Goal: Task Accomplishment & Management: Complete application form

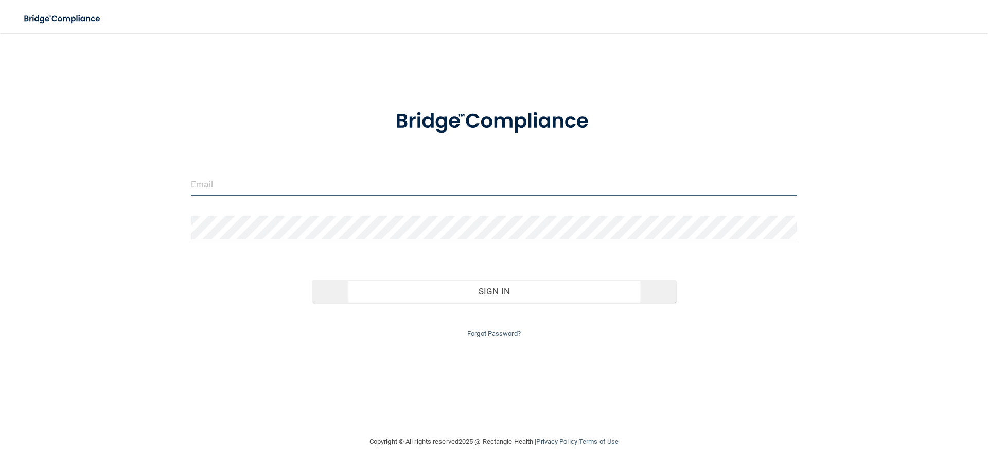
type input "[PERSON_NAME][EMAIL_ADDRESS][DOMAIN_NAME]"
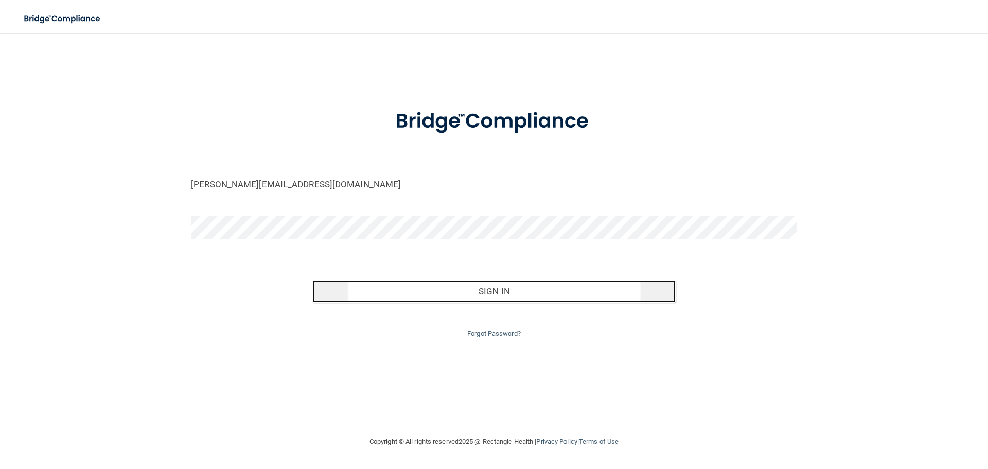
click at [503, 297] on button "Sign In" at bounding box center [494, 291] width 364 height 23
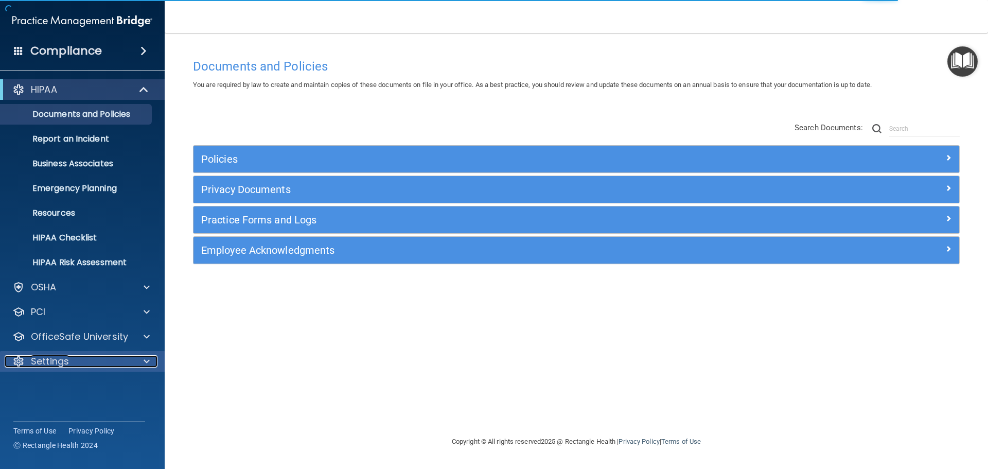
click at [50, 362] on p "Settings" at bounding box center [50, 361] width 38 height 12
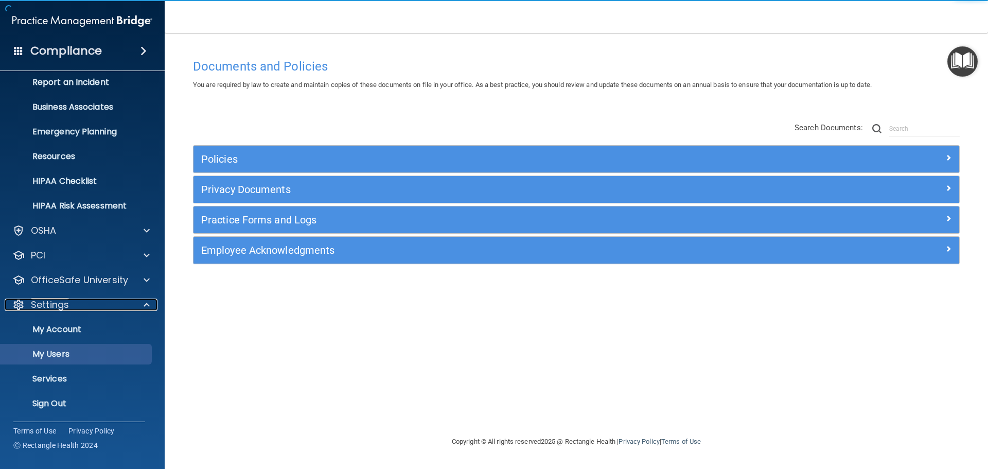
scroll to position [57, 0]
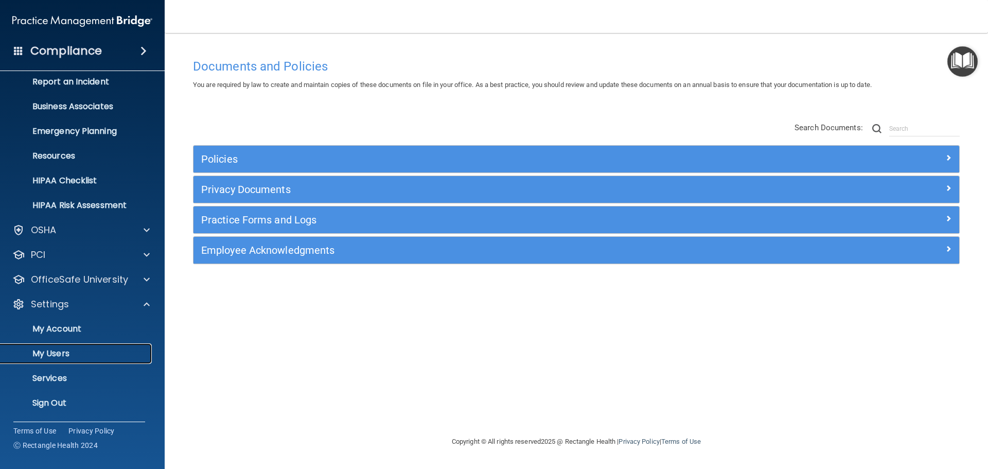
click at [59, 351] on p "My Users" at bounding box center [77, 353] width 140 height 10
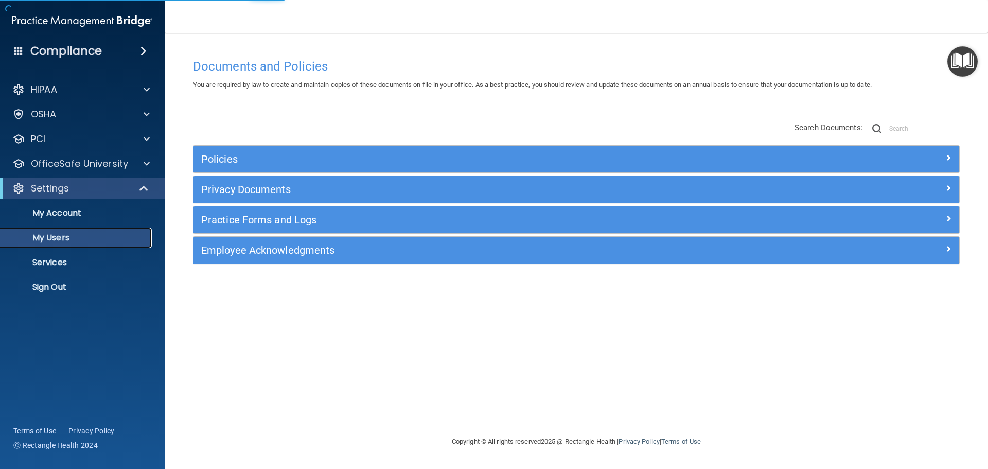
select select "20"
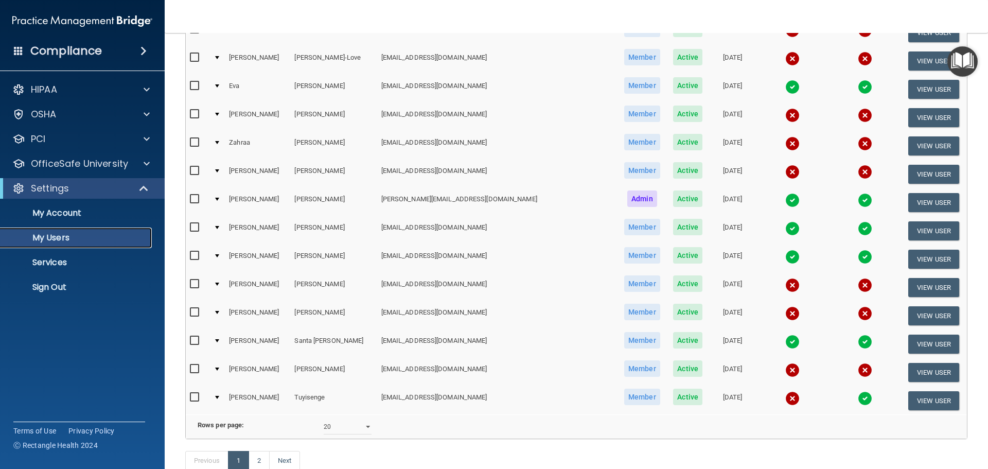
scroll to position [383, 0]
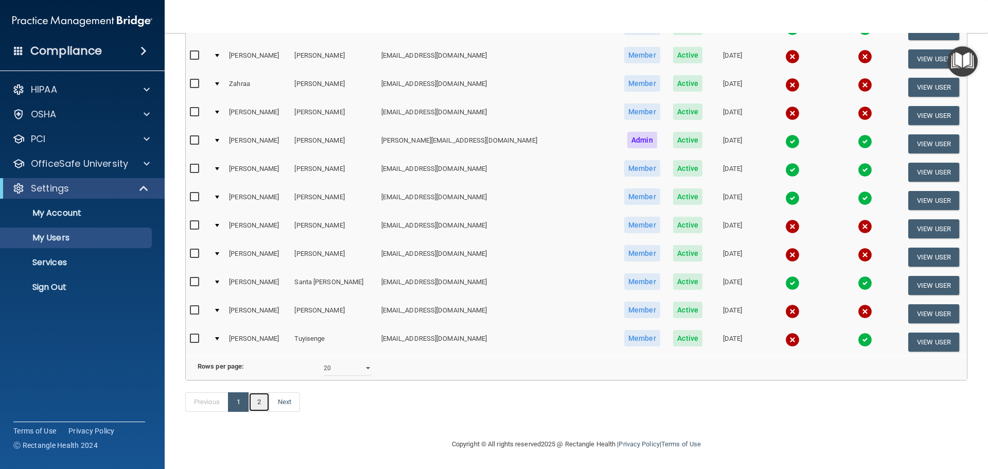
click at [262, 402] on link "2" at bounding box center [258, 402] width 21 height 20
select select "20"
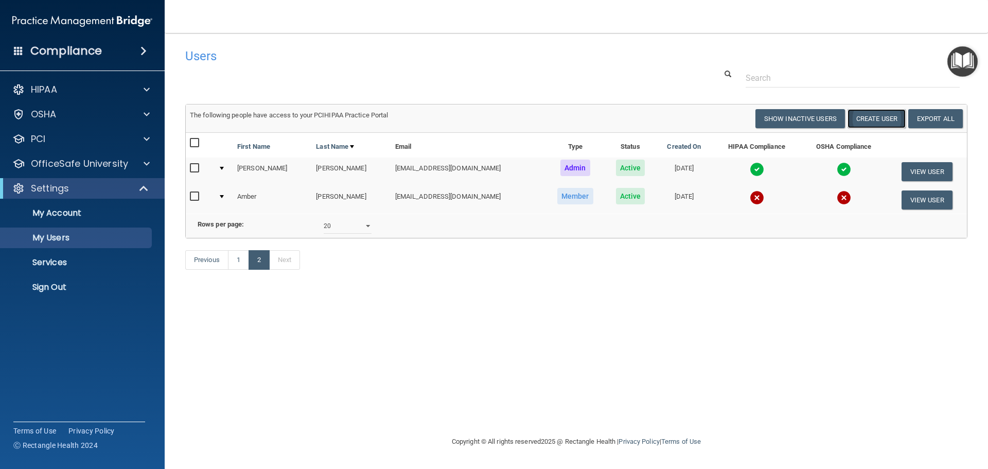
click at [863, 120] on button "Create User" at bounding box center [876, 118] width 58 height 19
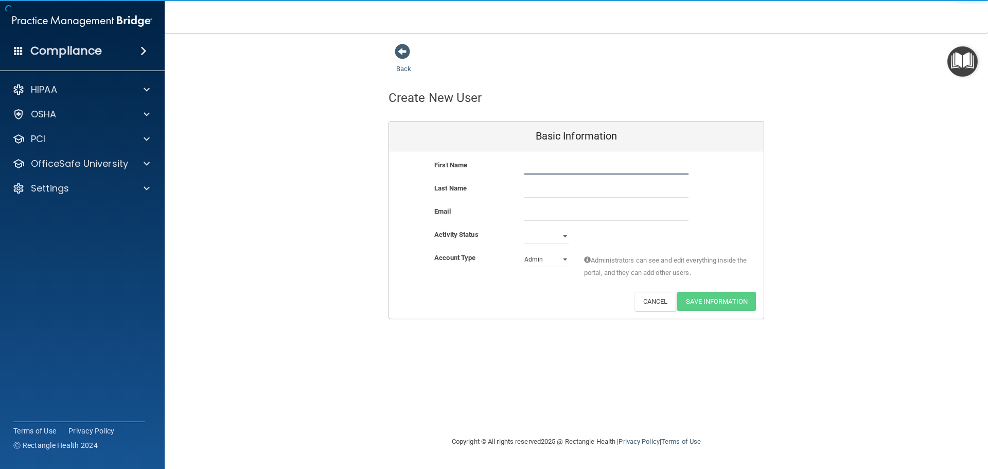
click at [572, 171] on input "text" at bounding box center [606, 166] width 164 height 15
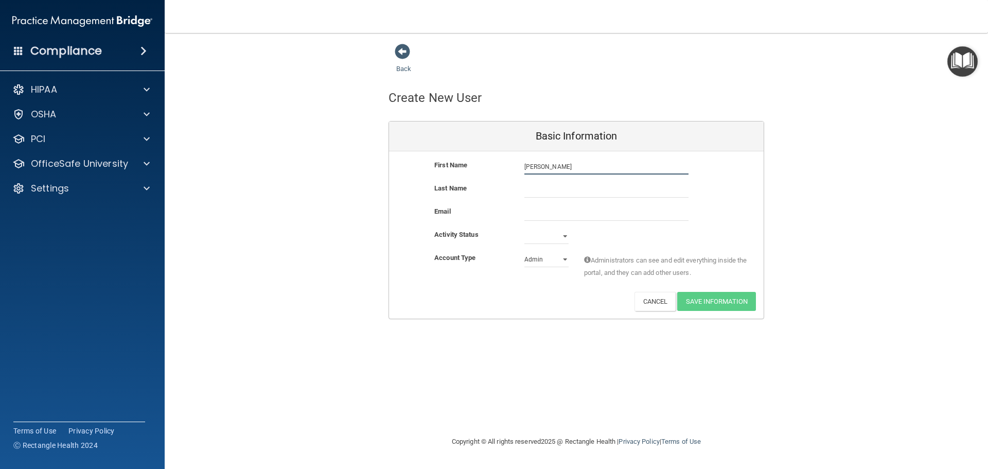
type input "[PERSON_NAME]"
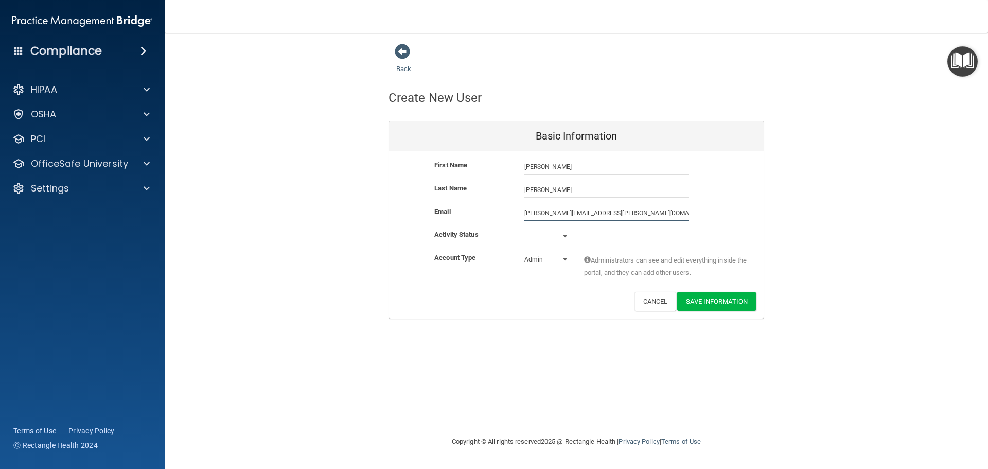
type input "[PERSON_NAME][EMAIL_ADDRESS][PERSON_NAME][DOMAIN_NAME]"
click at [564, 236] on select "Active Inactive" at bounding box center [546, 235] width 44 height 15
select select "active"
click at [524, 228] on select "Active Inactive" at bounding box center [546, 235] width 44 height 15
click at [564, 260] on select "Admin Member" at bounding box center [546, 259] width 44 height 15
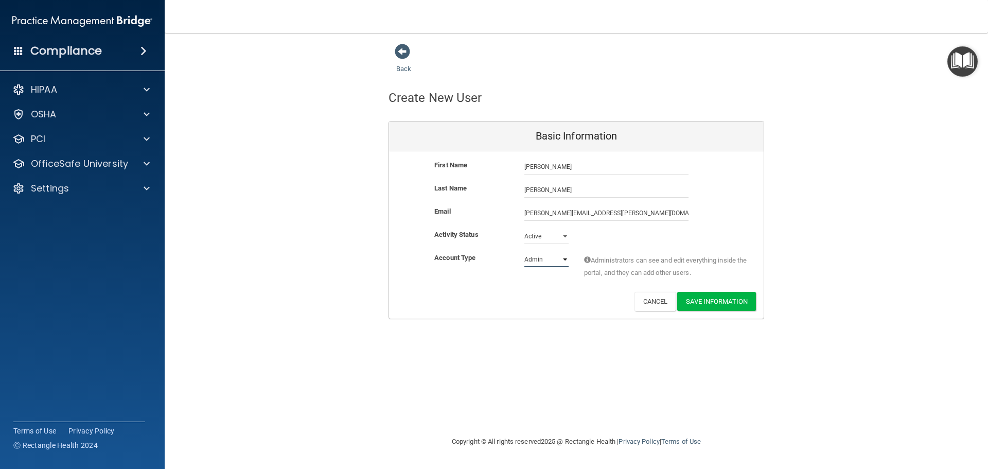
select select "practice_member"
click at [524, 252] on select "Admin Member" at bounding box center [546, 259] width 44 height 15
click at [716, 300] on button "Save Information" at bounding box center [716, 301] width 79 height 19
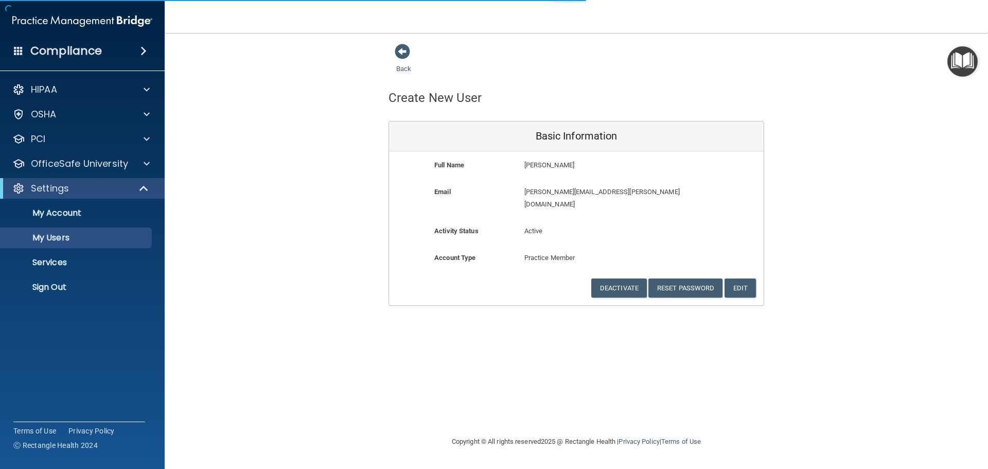
select select "20"
